Goal: Task Accomplishment & Management: Complete application form

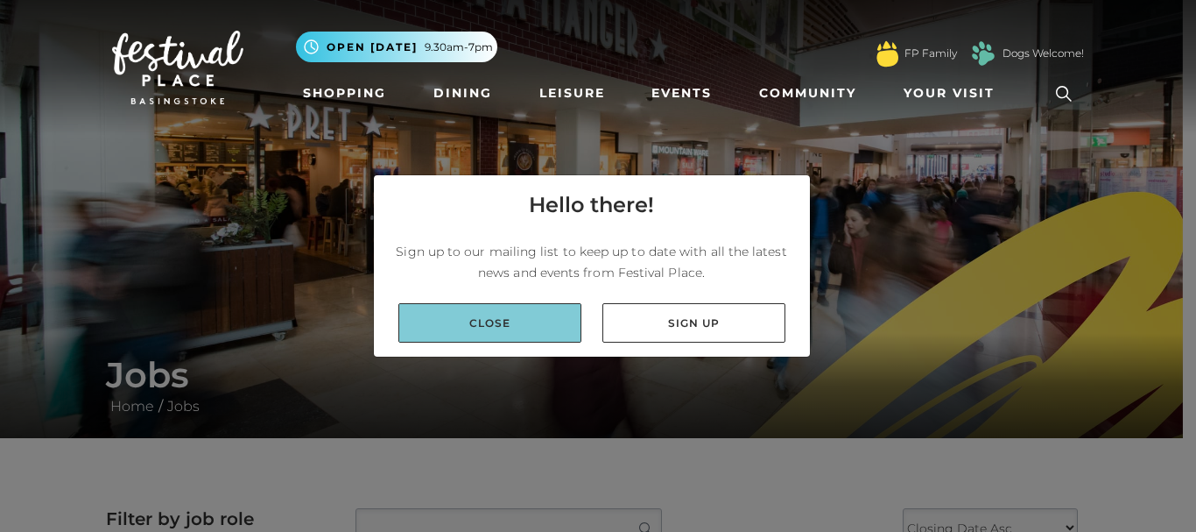
click at [563, 314] on link "Close" at bounding box center [489, 322] width 183 height 39
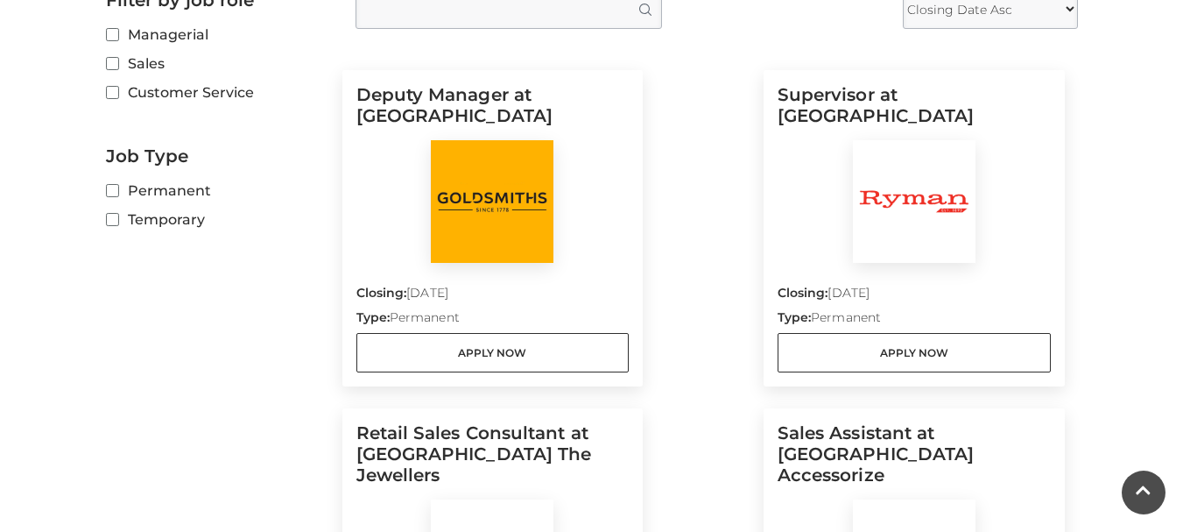
scroll to position [522, 0]
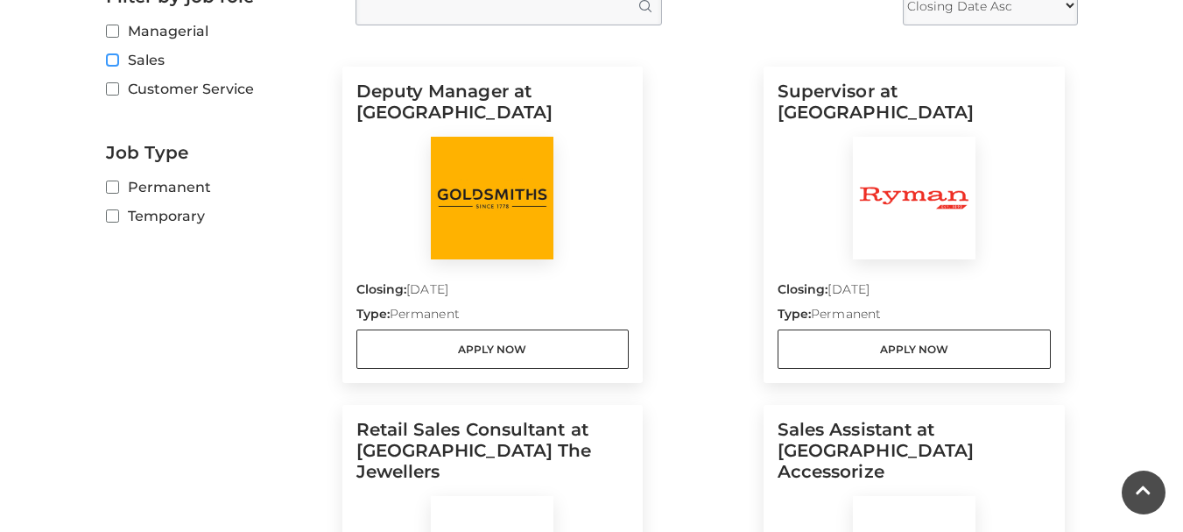
click at [112, 64] on input "Sales" at bounding box center [111, 60] width 11 height 11
checkbox input "true"
click at [113, 87] on input "Customer Service" at bounding box center [111, 89] width 11 height 11
checkbox input "true"
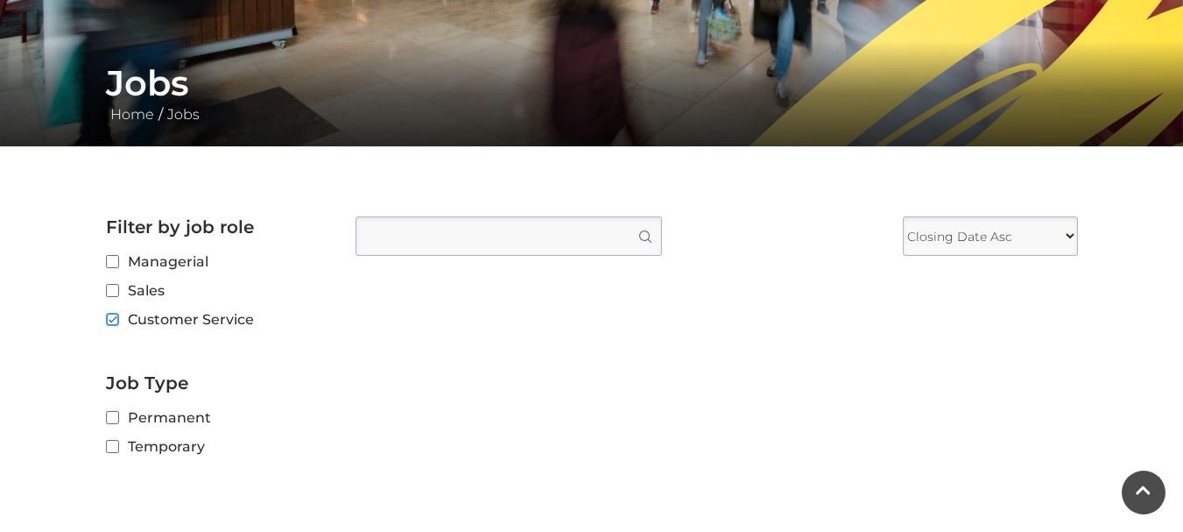
scroll to position [296, 0]
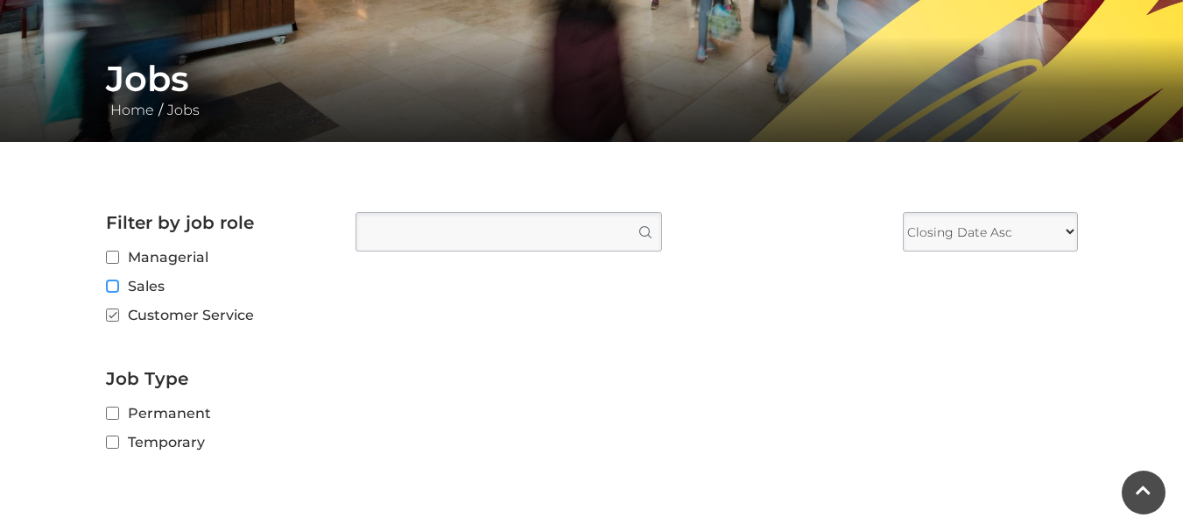
click at [110, 292] on input "Sales" at bounding box center [111, 286] width 11 height 11
checkbox input "true"
checkbox input "false"
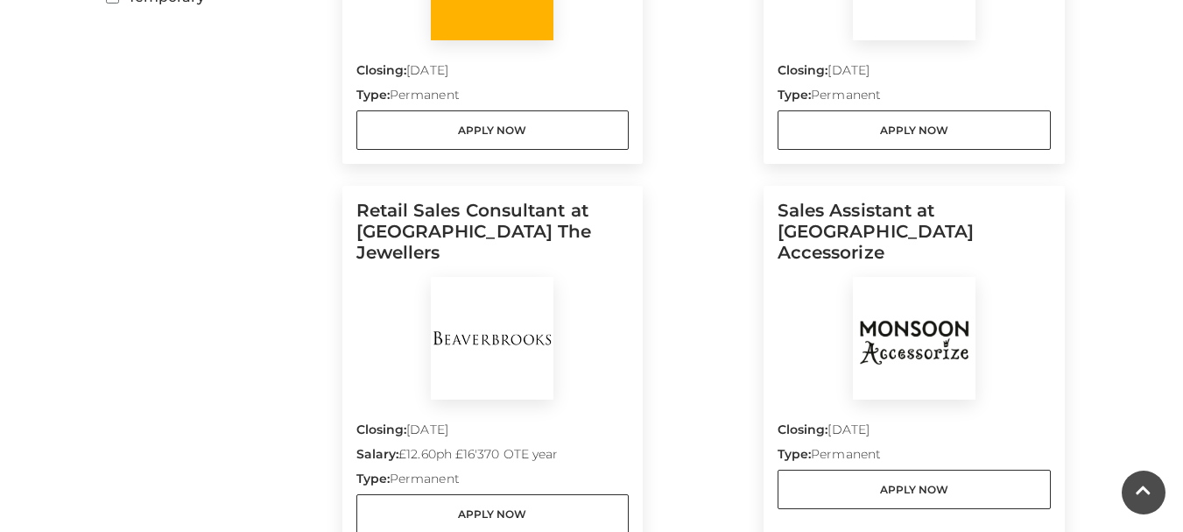
scroll to position [687, 0]
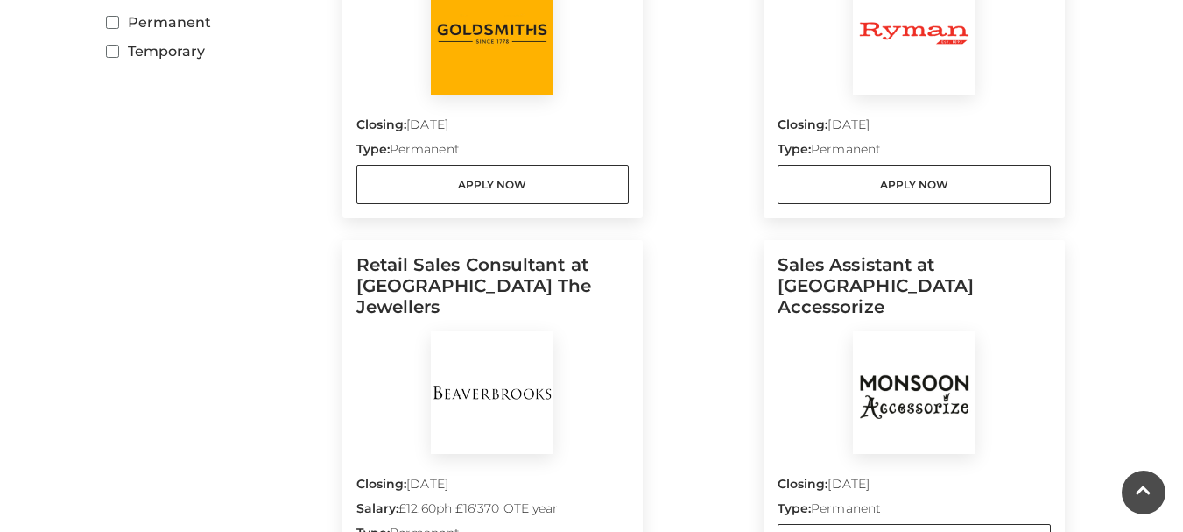
click at [940, 413] on img at bounding box center [914, 392] width 123 height 123
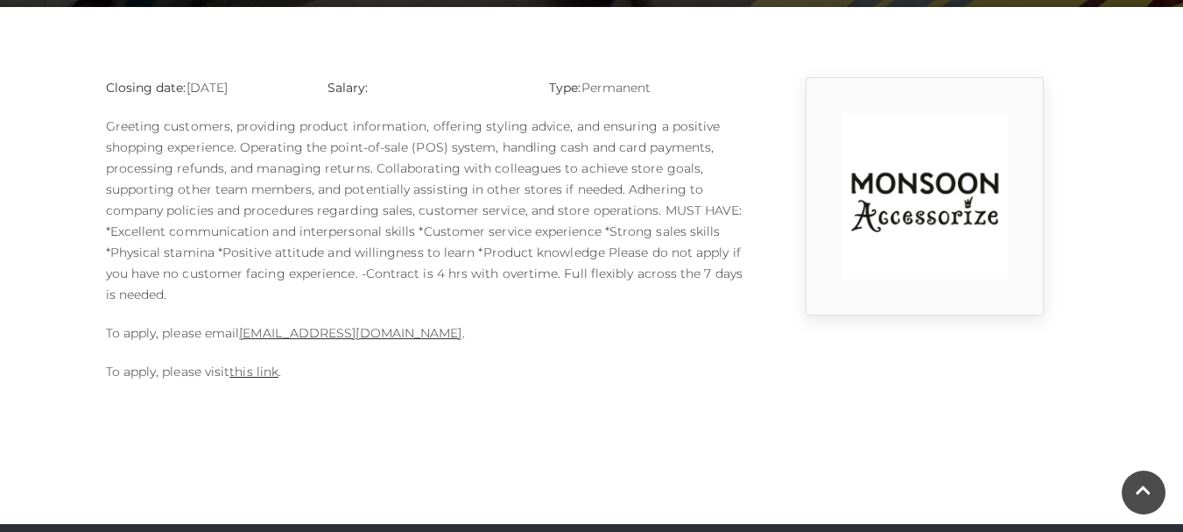
scroll to position [476, 0]
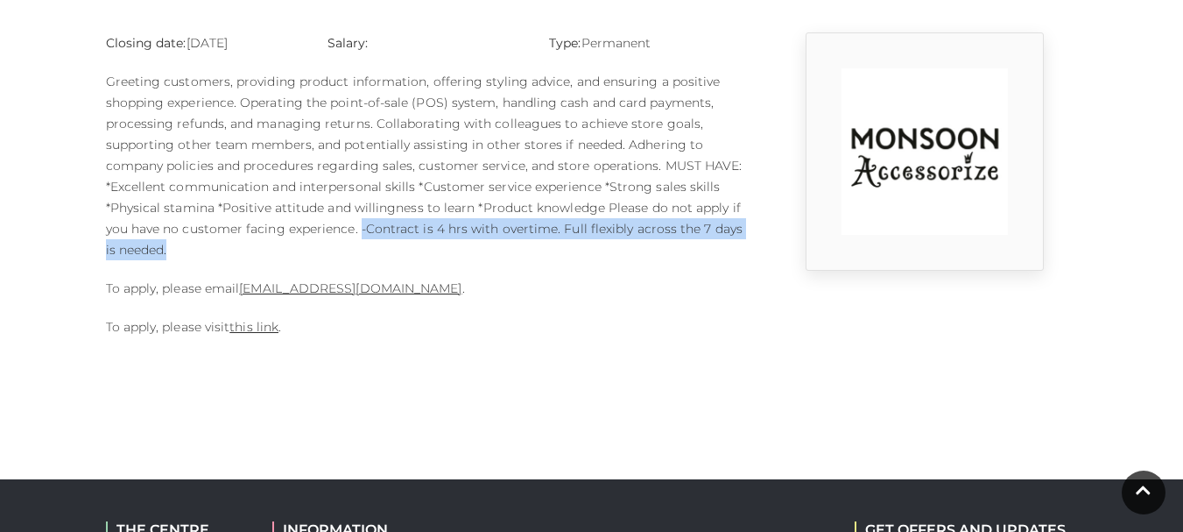
drag, startPoint x: 361, startPoint y: 229, endPoint x: 517, endPoint y: 251, distance: 157.4
click at [517, 251] on p "Greeting customers, providing product information, offering styling advice, and…" at bounding box center [425, 165] width 639 height 189
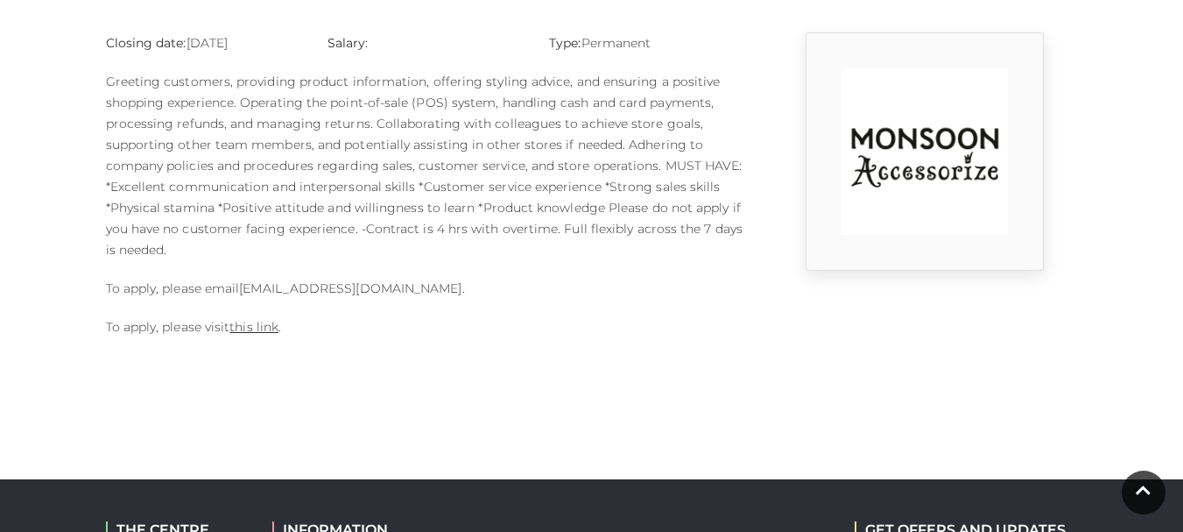
click at [428, 285] on link "1124m@monsoonmail.rms-metro.com" at bounding box center [350, 288] width 222 height 16
click at [317, 292] on link "1124m@monsoonmail.rms-metro.com" at bounding box center [350, 288] width 222 height 16
click at [573, 291] on p "To apply, please email 1124m@monsoonmail.rms-metro.com ." at bounding box center [425, 288] width 639 height 21
click at [436, 290] on link "1124m@monsoonmail.rms-metro.com" at bounding box center [350, 288] width 222 height 16
click at [462, 288] on link "1124m@monsoonmail.rms-metro.com" at bounding box center [350, 288] width 222 height 16
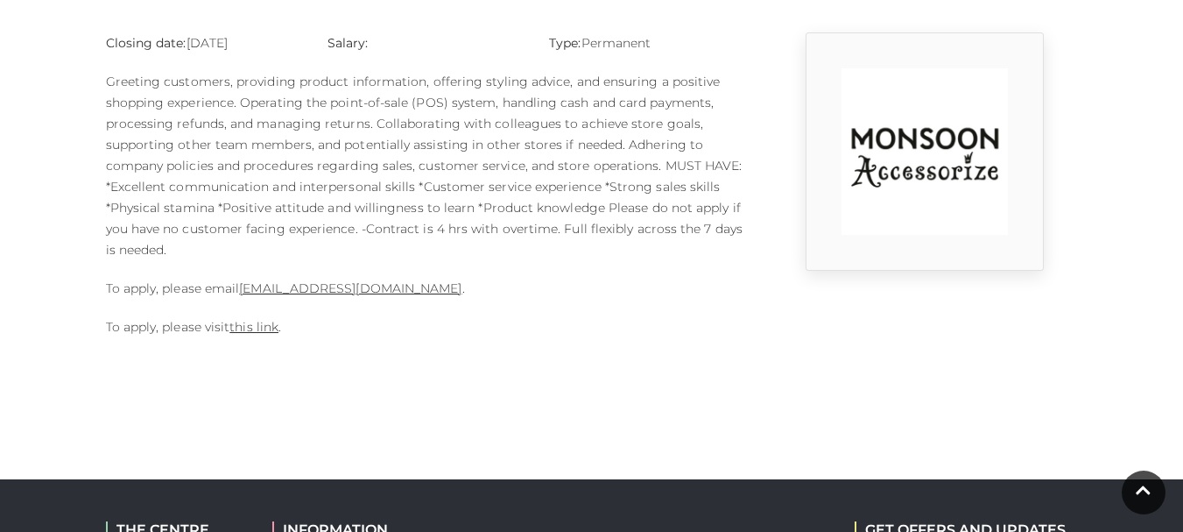
drag, startPoint x: 239, startPoint y: 287, endPoint x: 476, endPoint y: 291, distance: 236.5
click at [476, 291] on p "To apply, please email 1124m@monsoonmail.rms-metro.com ." at bounding box center [425, 288] width 639 height 21
copy p "1124m@monsoonmail.rms-metro.com"
click at [248, 321] on link "this link" at bounding box center [253, 327] width 49 height 16
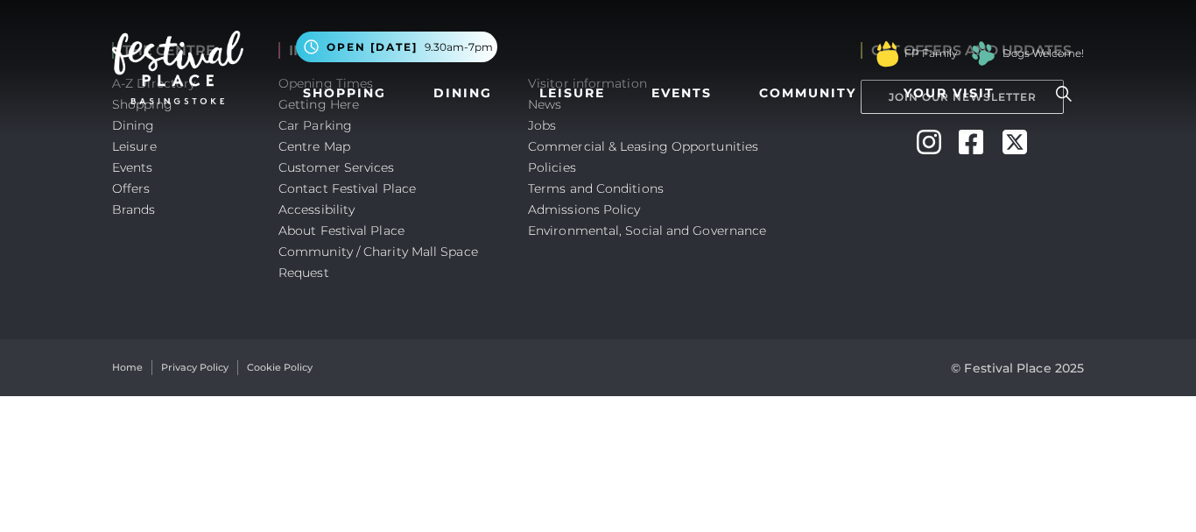
click at [546, 130] on nav "Toggle navigation .st5{fill:none;stroke:#FFFFFF;stroke-width:2.29;stroke-miterl…" at bounding box center [598, 67] width 1196 height 135
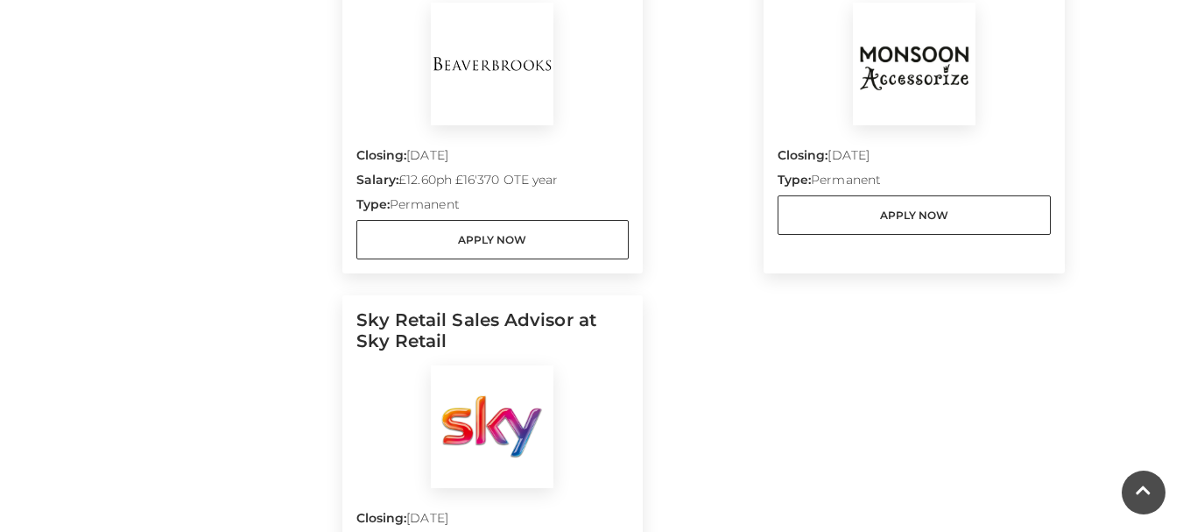
scroll to position [1034, 0]
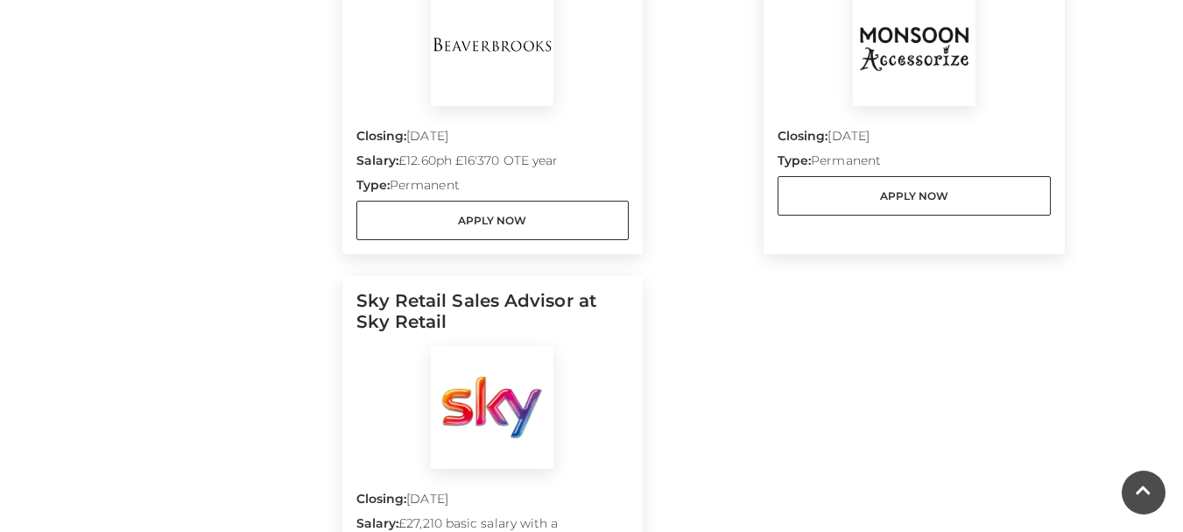
drag, startPoint x: 1181, startPoint y: 241, endPoint x: 1169, endPoint y: 224, distance: 20.7
click at [519, 127] on p "Closing: 30 Aug 2025" at bounding box center [492, 139] width 273 height 25
click at [512, 106] on div "Closing: 30 Aug 2025 Salary: £12.60ph £16'370 OTE year Type: Permanent Apply Now" at bounding box center [492, 173] width 273 height 134
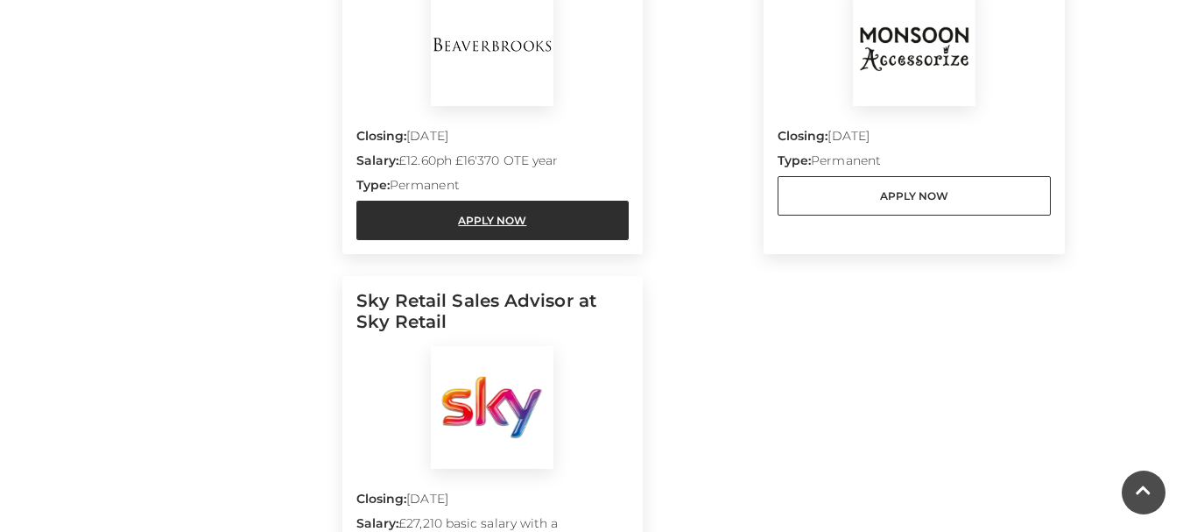
click at [525, 201] on link "Apply Now" at bounding box center [492, 220] width 273 height 39
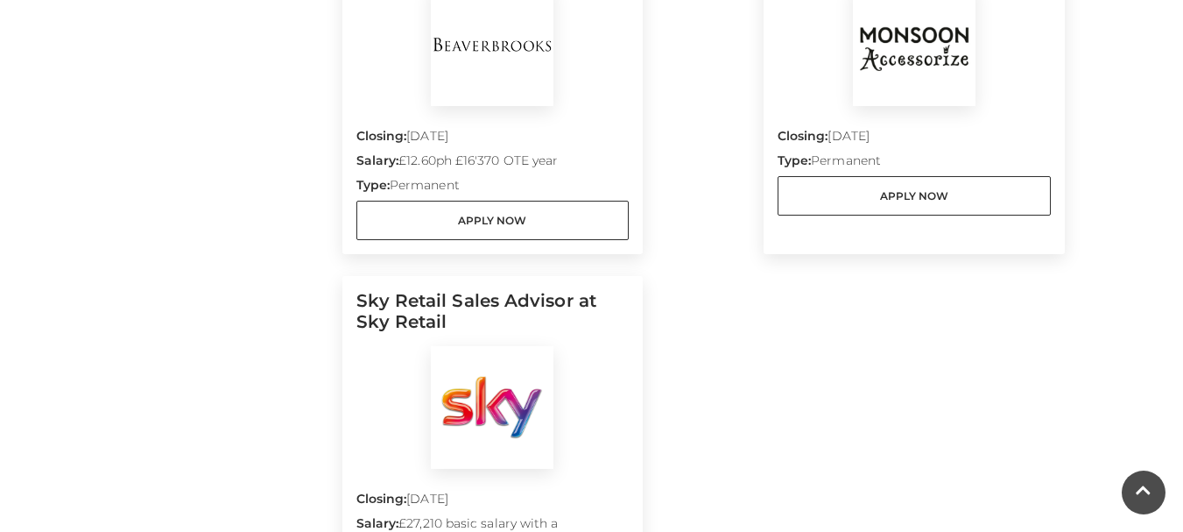
click at [477, 53] on img at bounding box center [492, 44] width 123 height 123
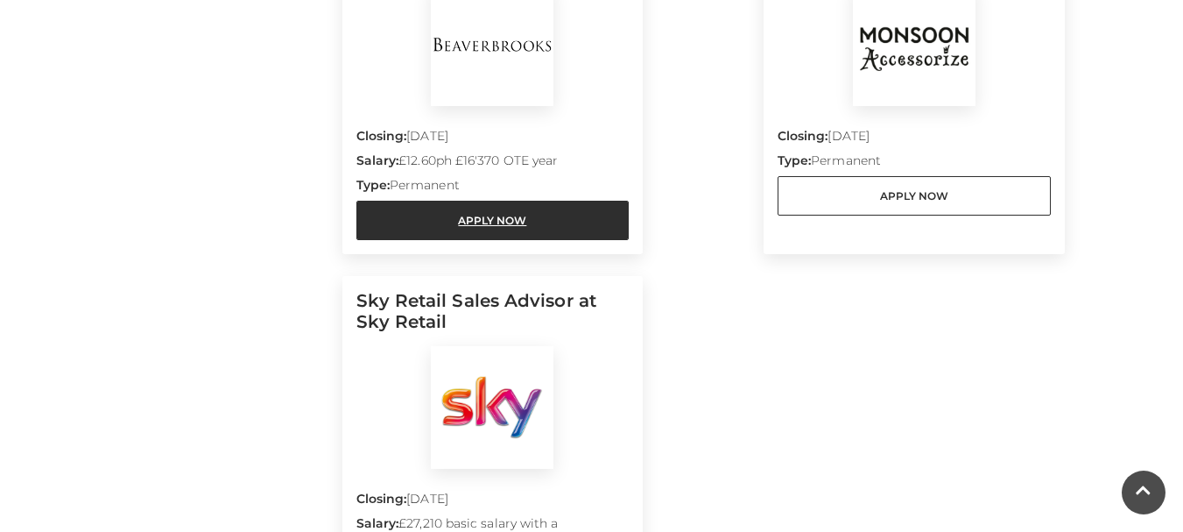
click at [528, 201] on link "Apply Now" at bounding box center [492, 220] width 273 height 39
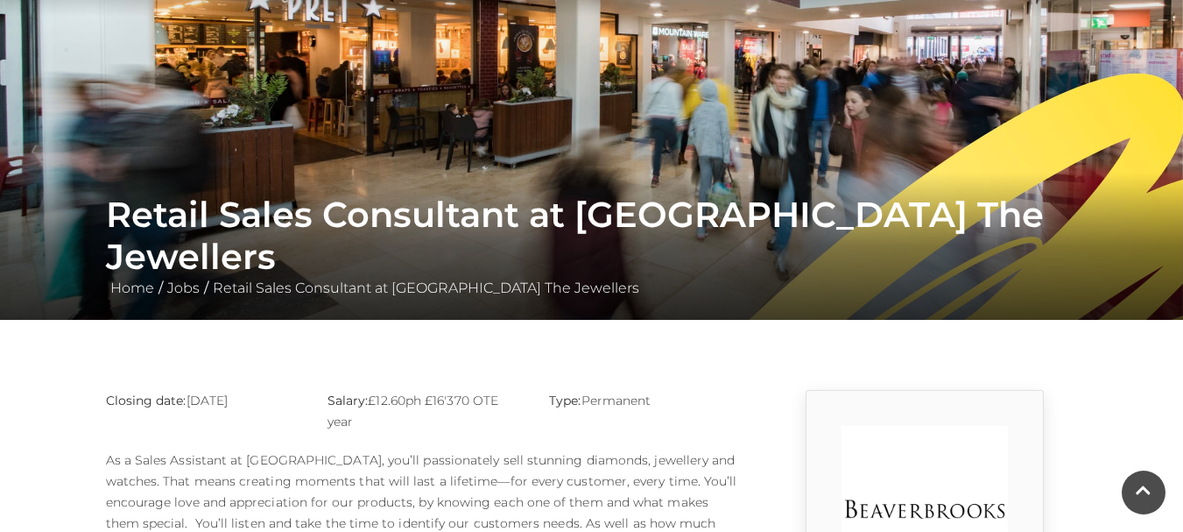
scroll to position [114, 0]
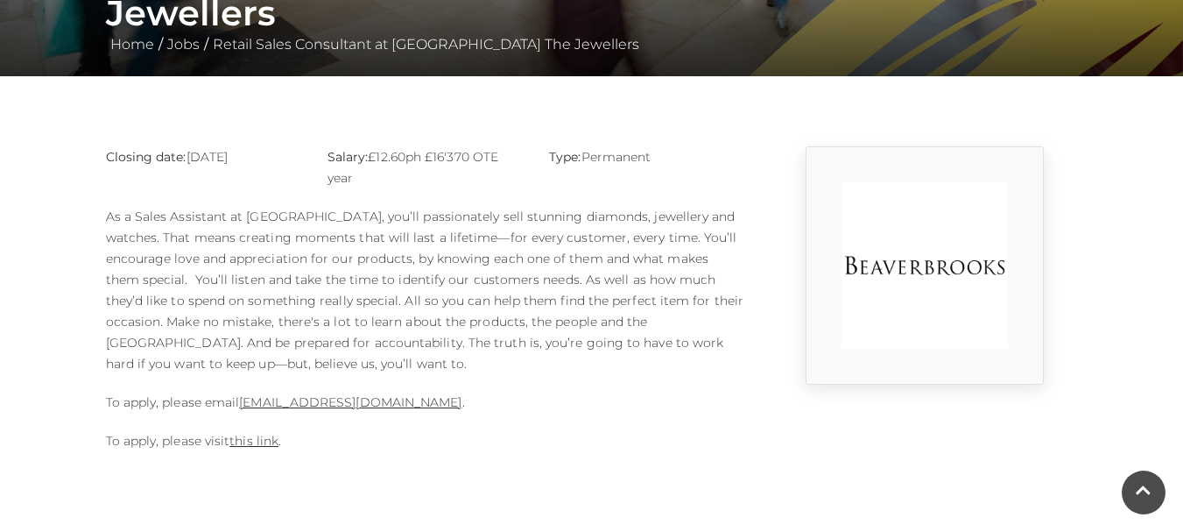
scroll to position [388, 0]
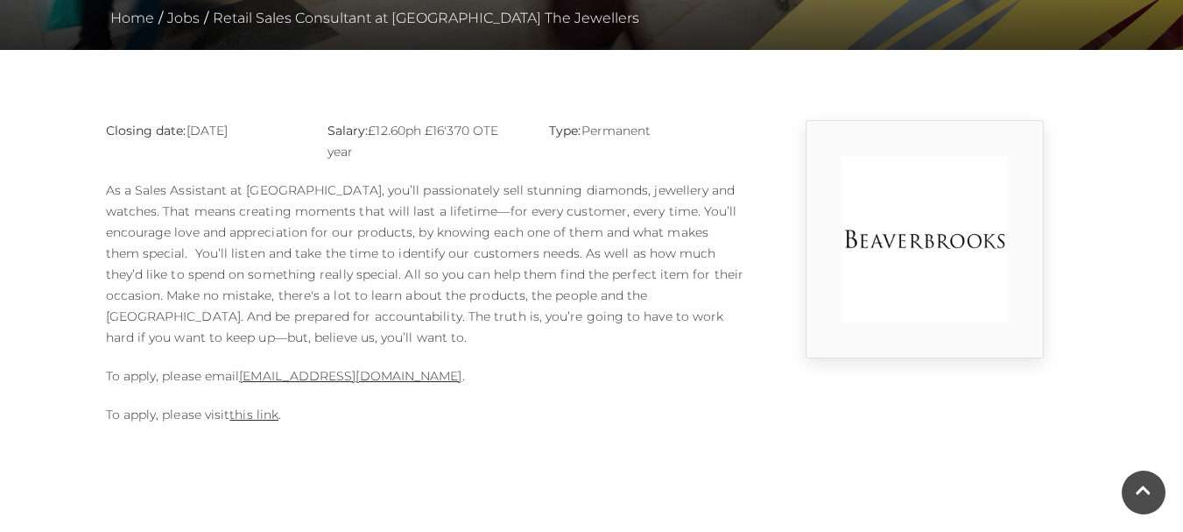
drag, startPoint x: 1165, startPoint y: 231, endPoint x: 1174, endPoint y: 208, distance: 25.5
click at [1172, 208] on main "Retail Sales Consultant at Beaverbrooks The Jewellers Home / Jobs / Retail Sale…" at bounding box center [591, 27] width 1183 height 830
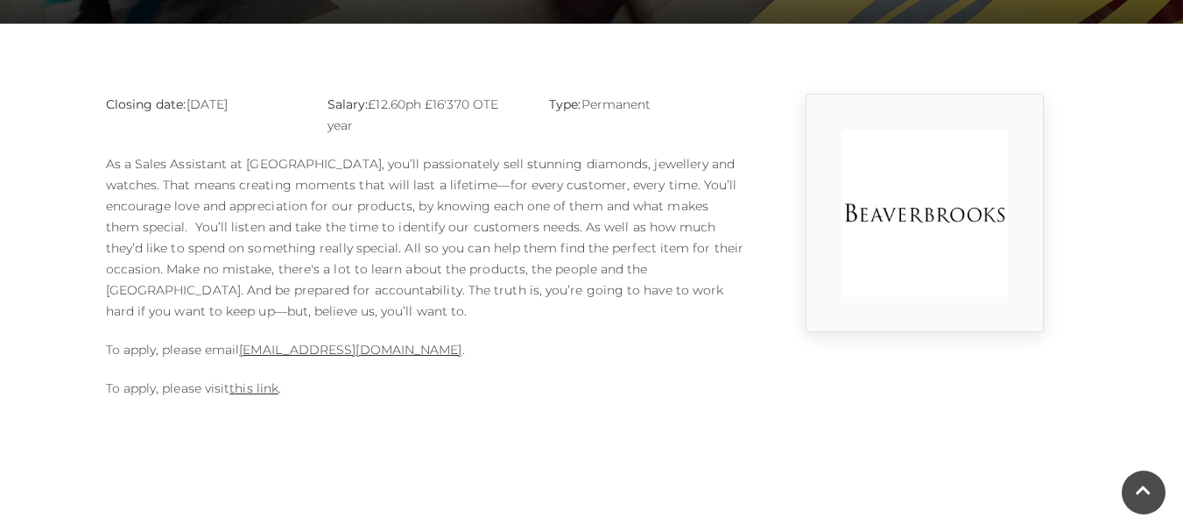
scroll to position [410, 0]
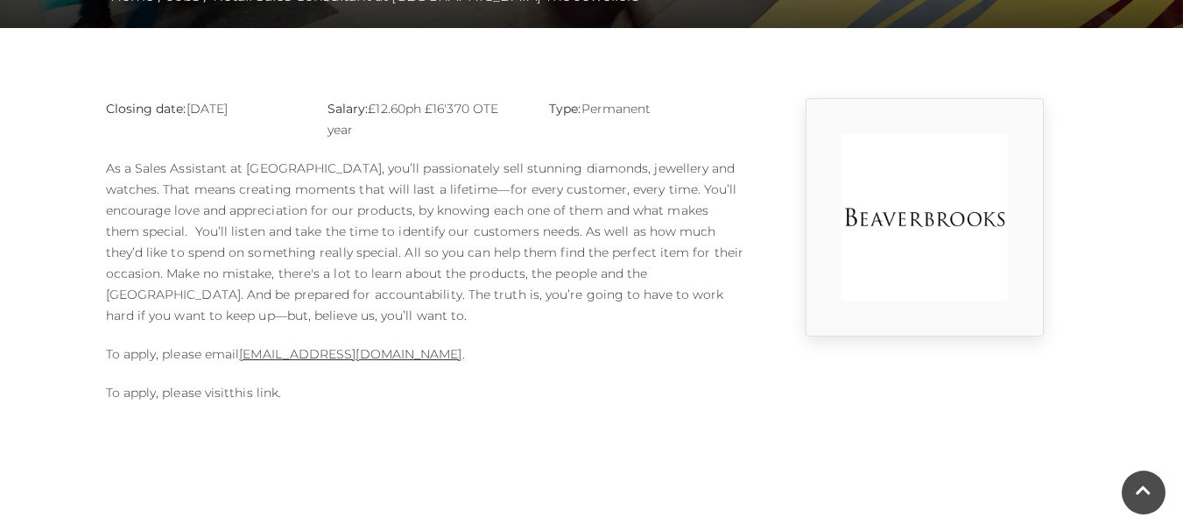
click at [261, 398] on link "this link" at bounding box center [253, 392] width 49 height 16
